Goal: Information Seeking & Learning: Learn about a topic

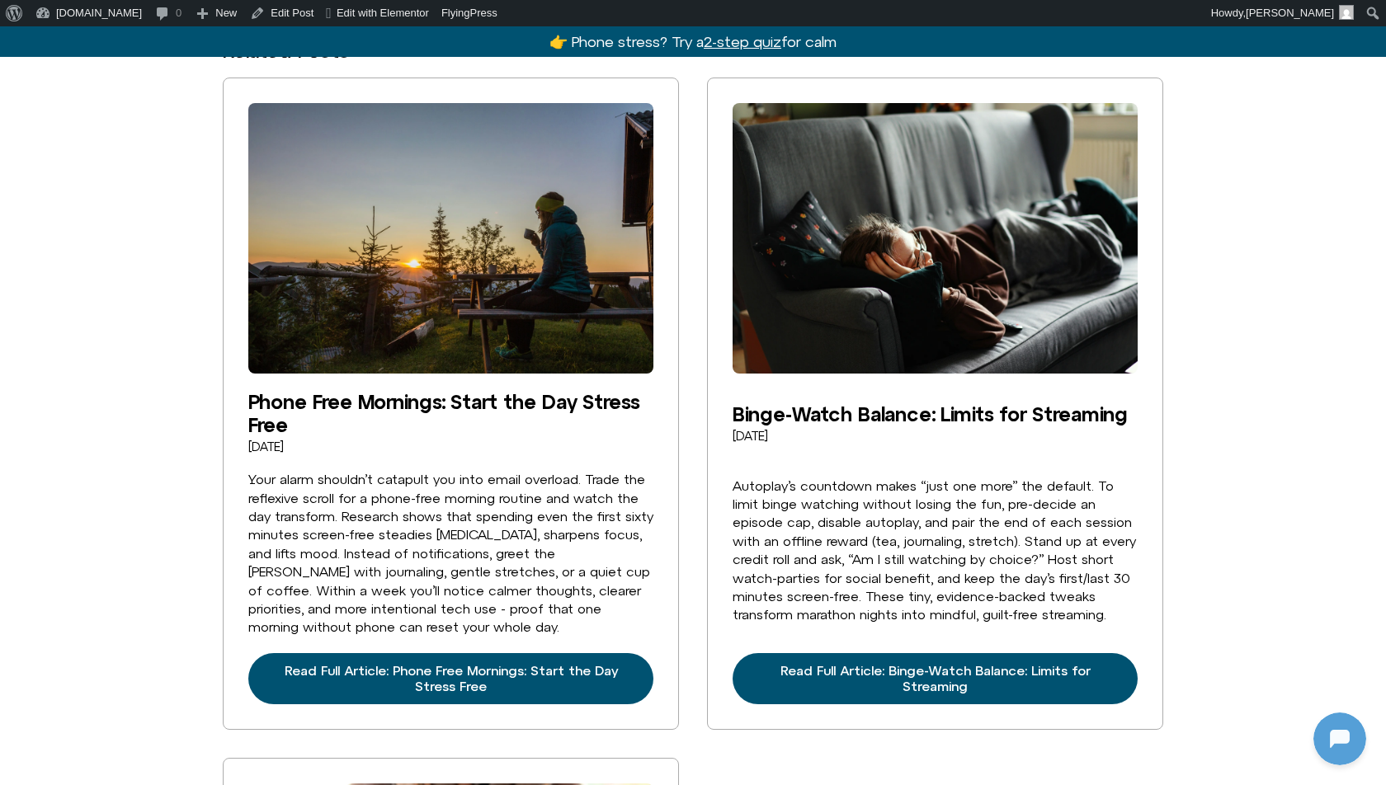
scroll to position [3252, 0]
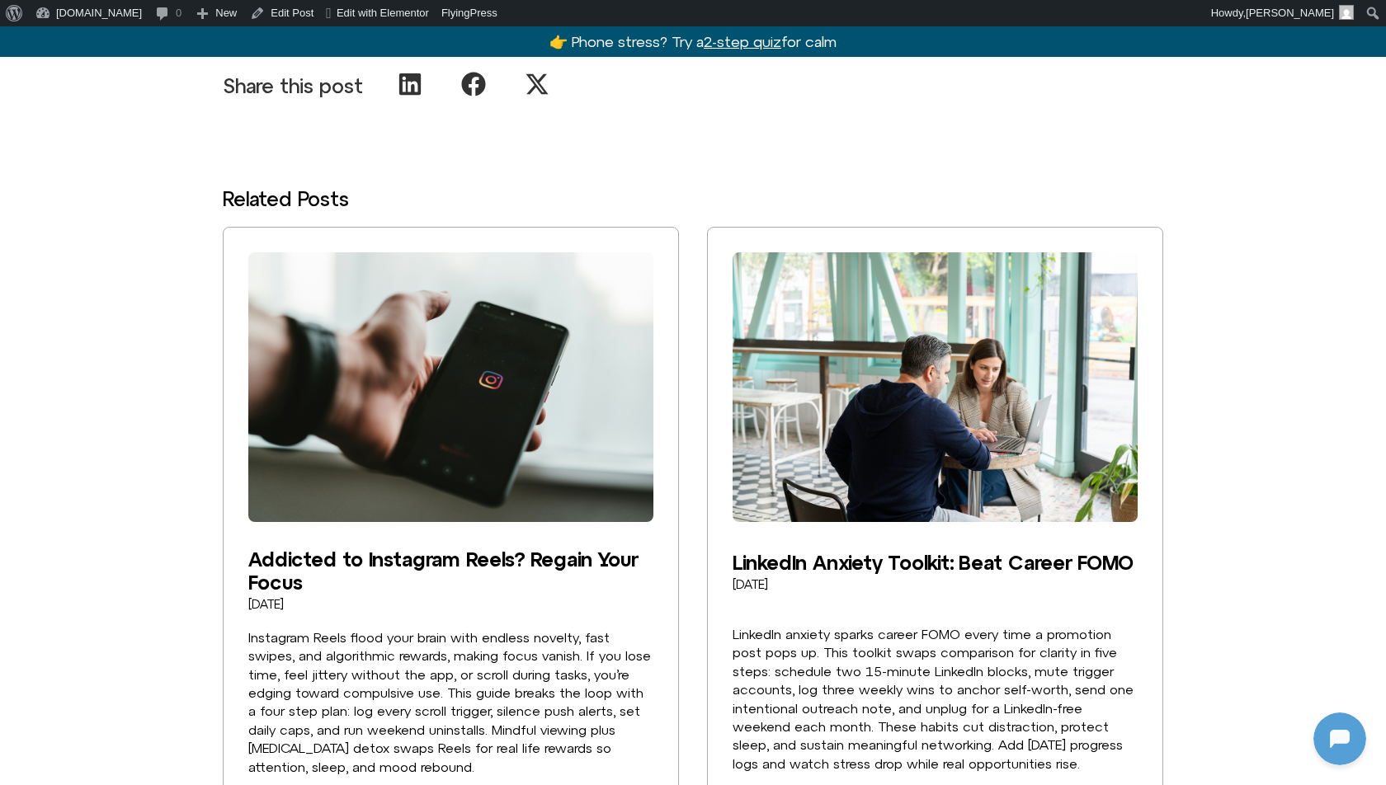
scroll to position [3291, 0]
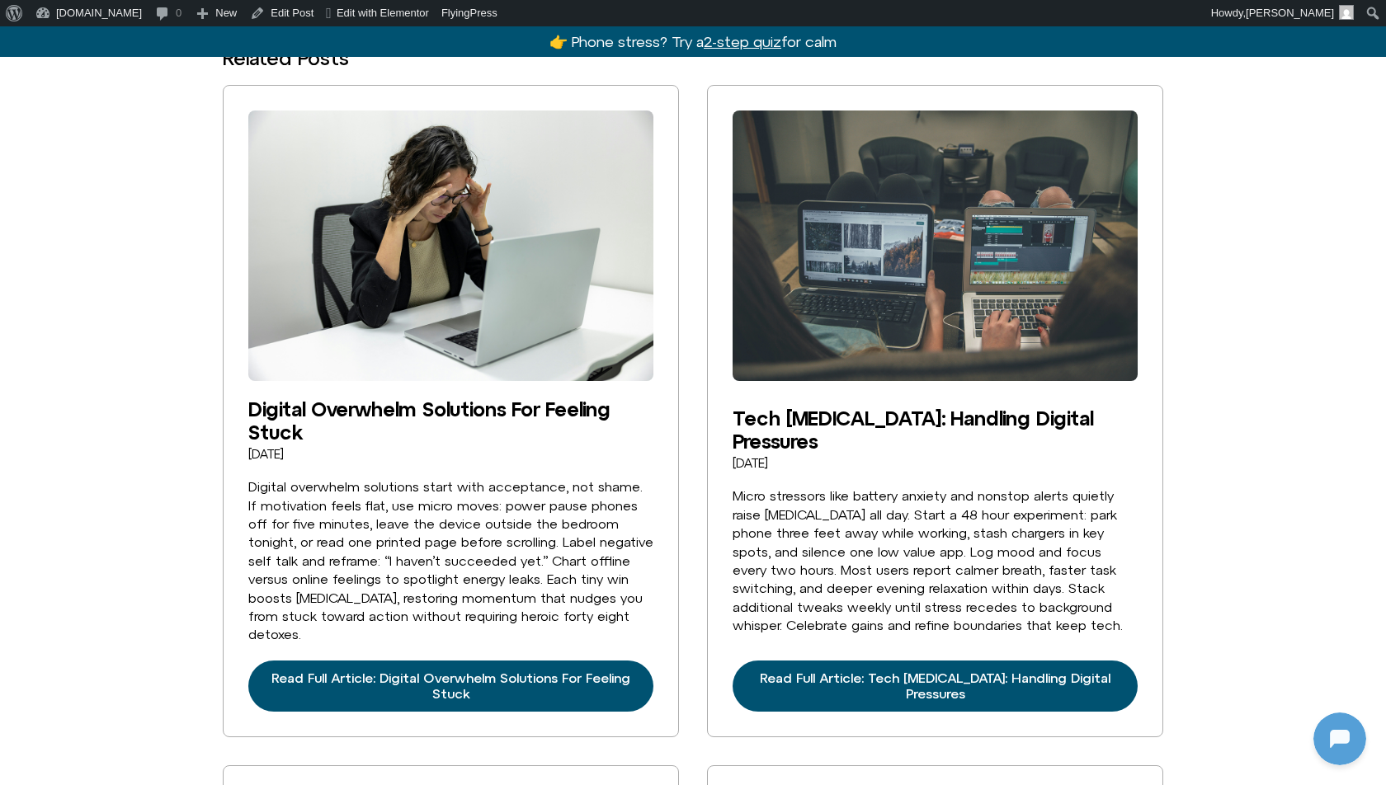
scroll to position [2571, 0]
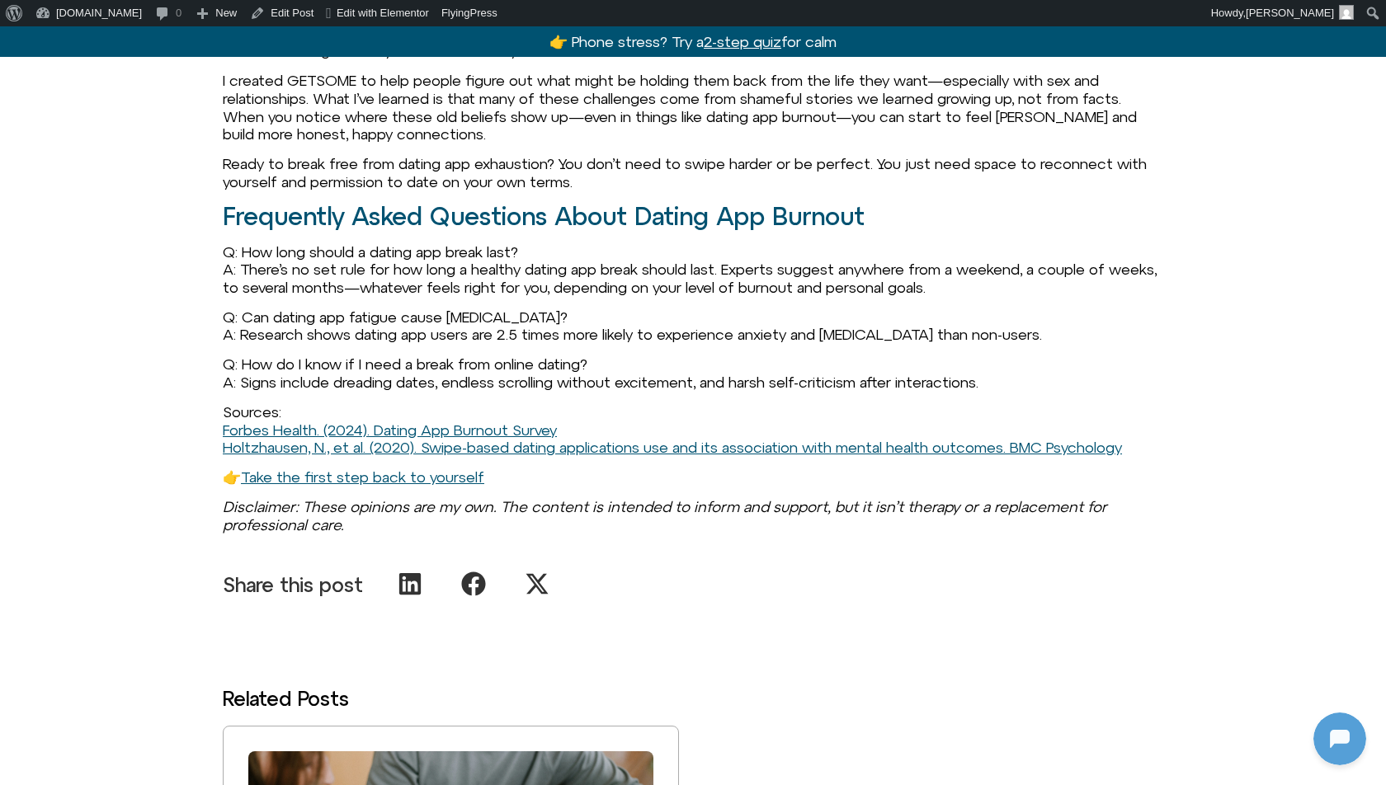
scroll to position [3396, 0]
